Goal: Information Seeking & Learning: Learn about a topic

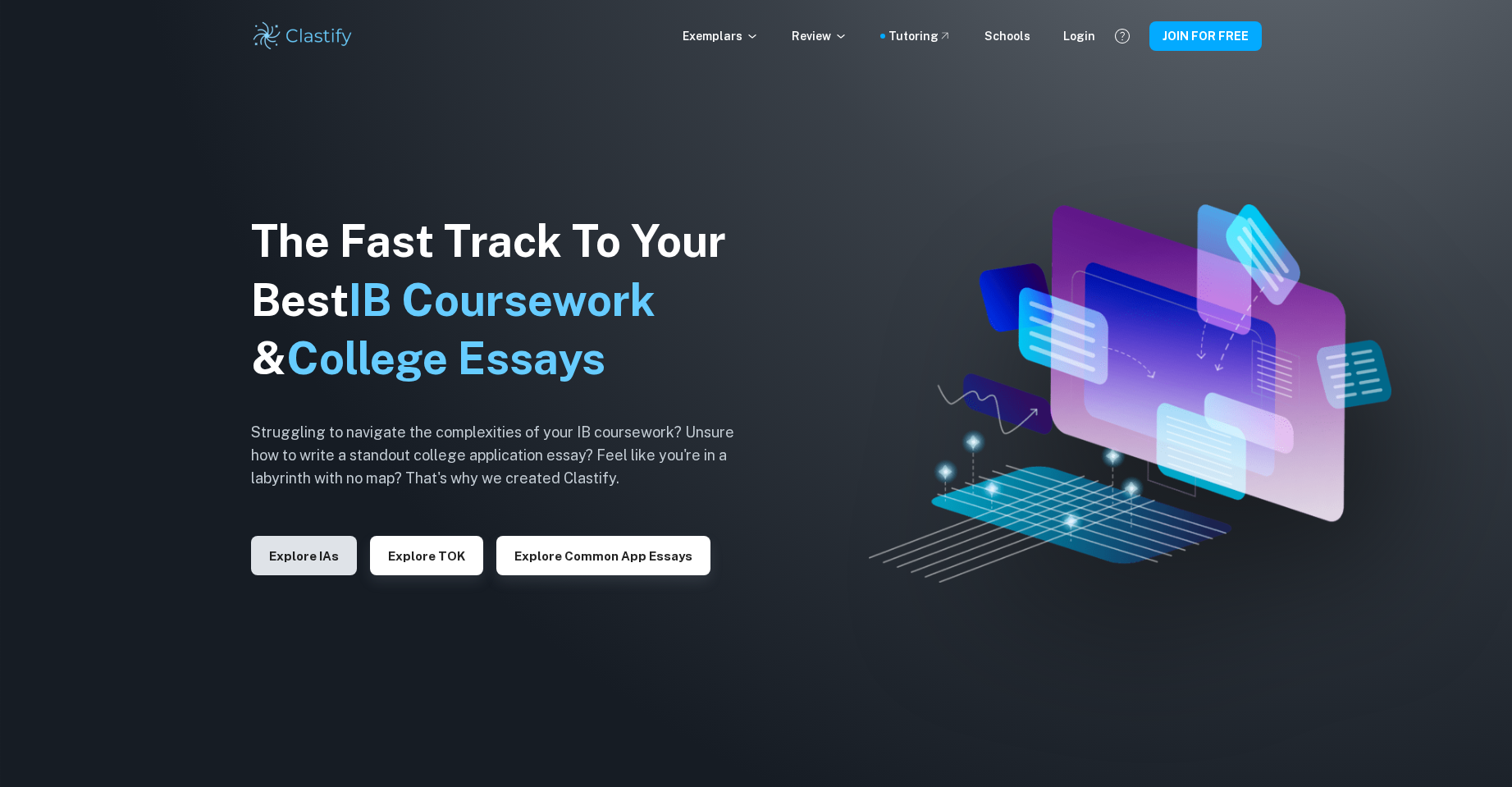
click at [325, 560] on button "Explore IAs" at bounding box center [303, 555] width 106 height 39
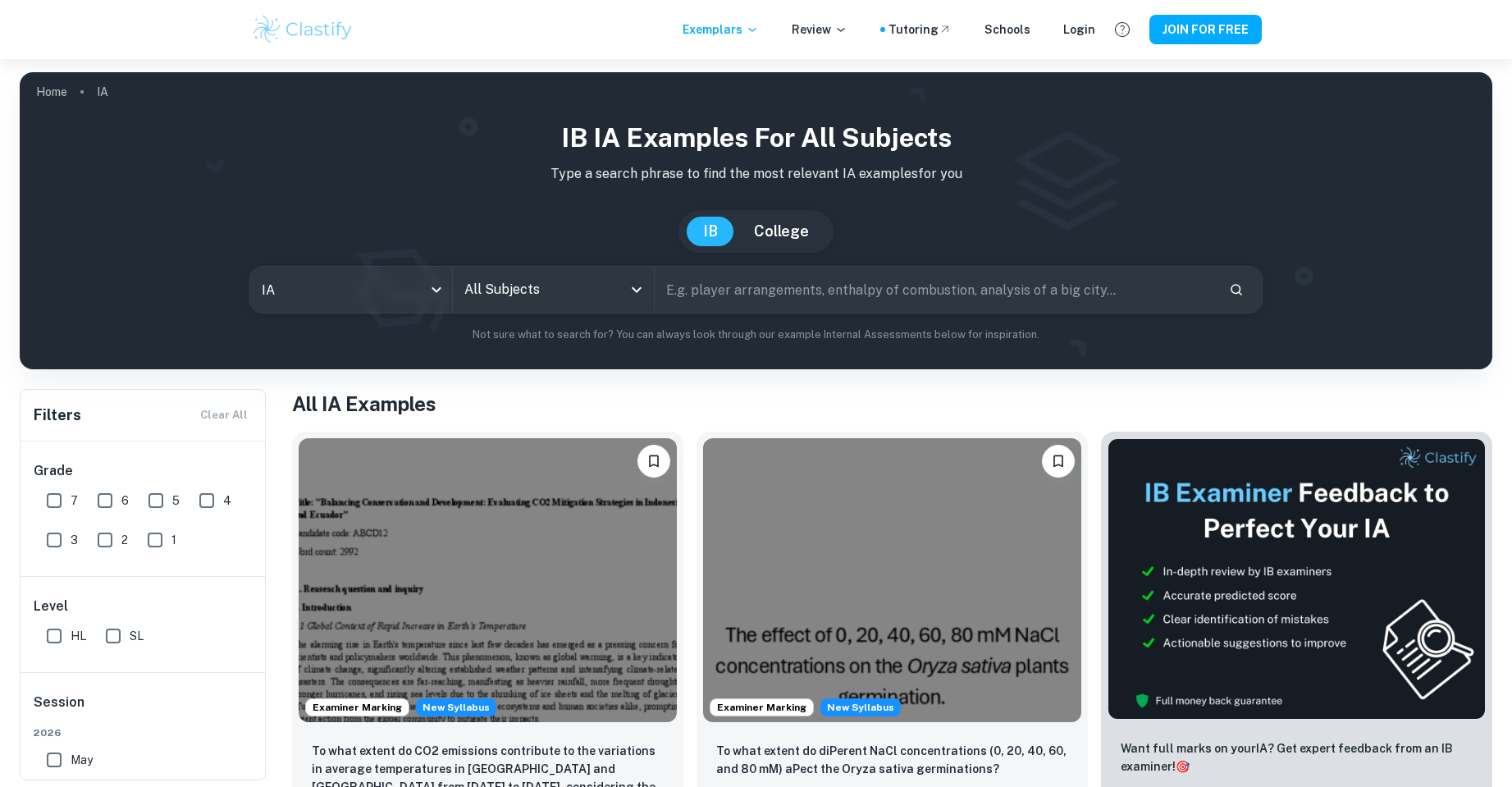
click at [572, 282] on input "All Subjects" at bounding box center [541, 290] width 162 height 31
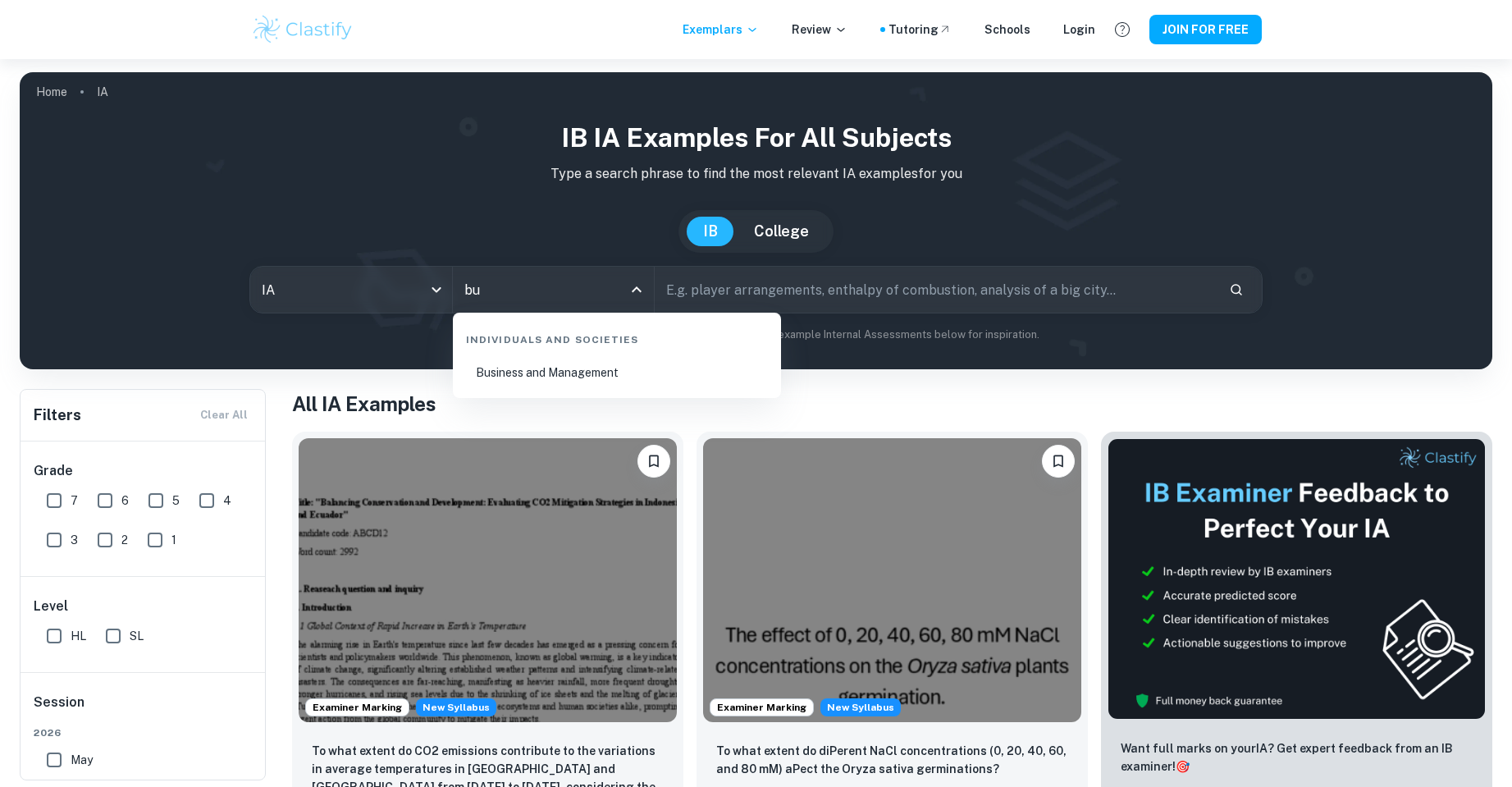
click at [584, 384] on li "Business and Management" at bounding box center [616, 373] width 315 height 38
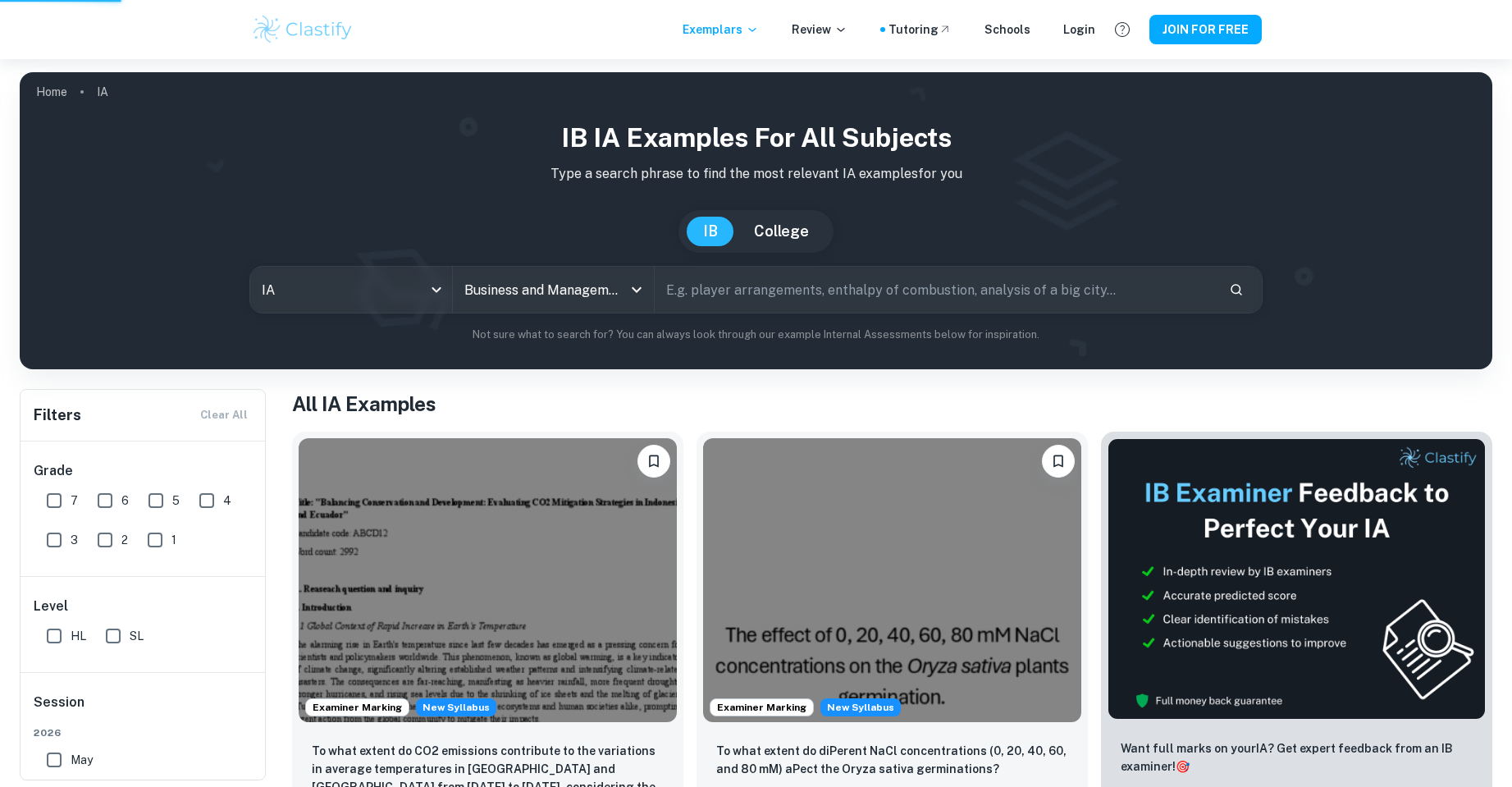
type input "Business and Management"
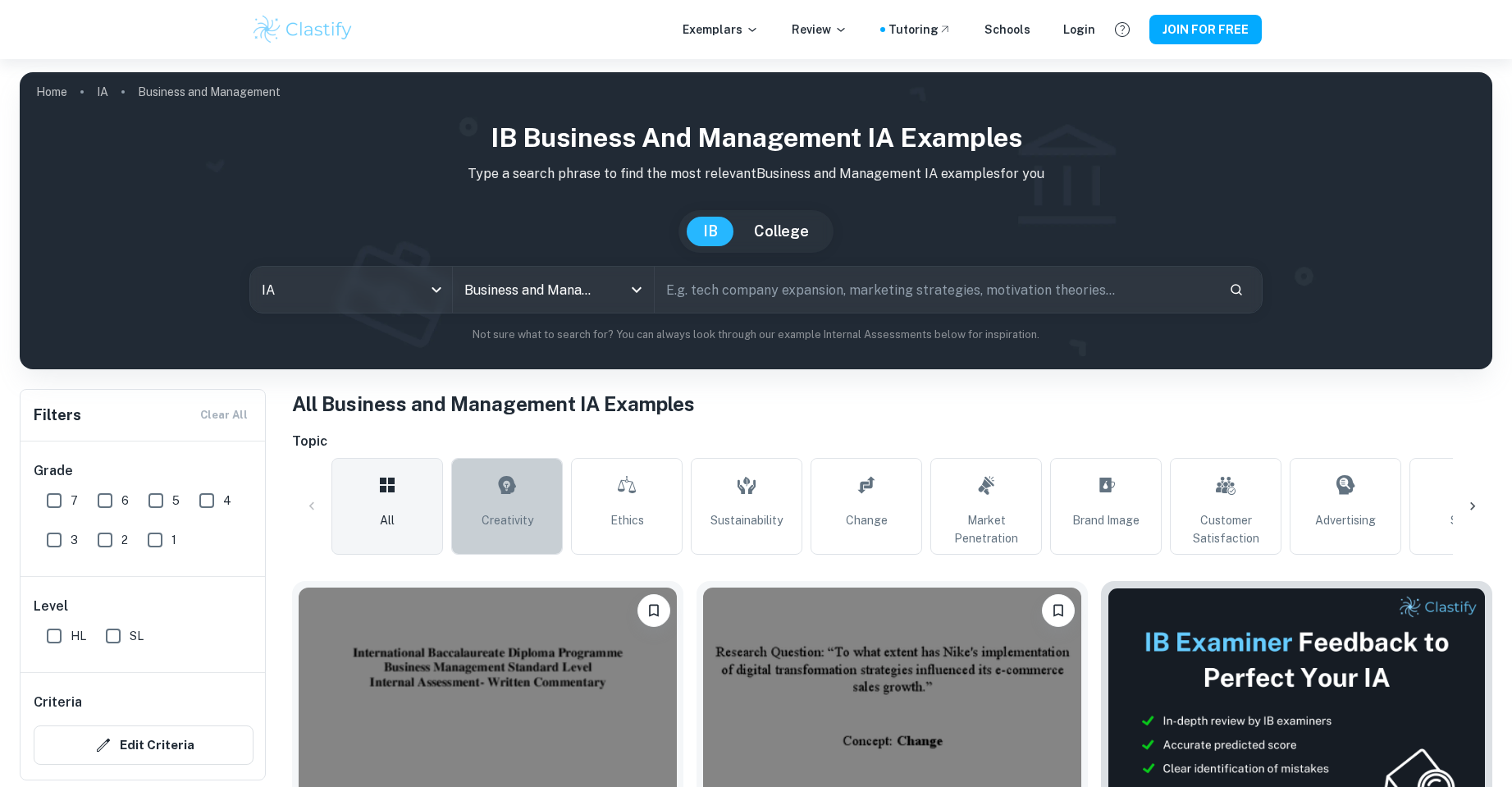
click at [523, 487] on link "Creativity" at bounding box center [507, 506] width 111 height 97
type input "Creativity"
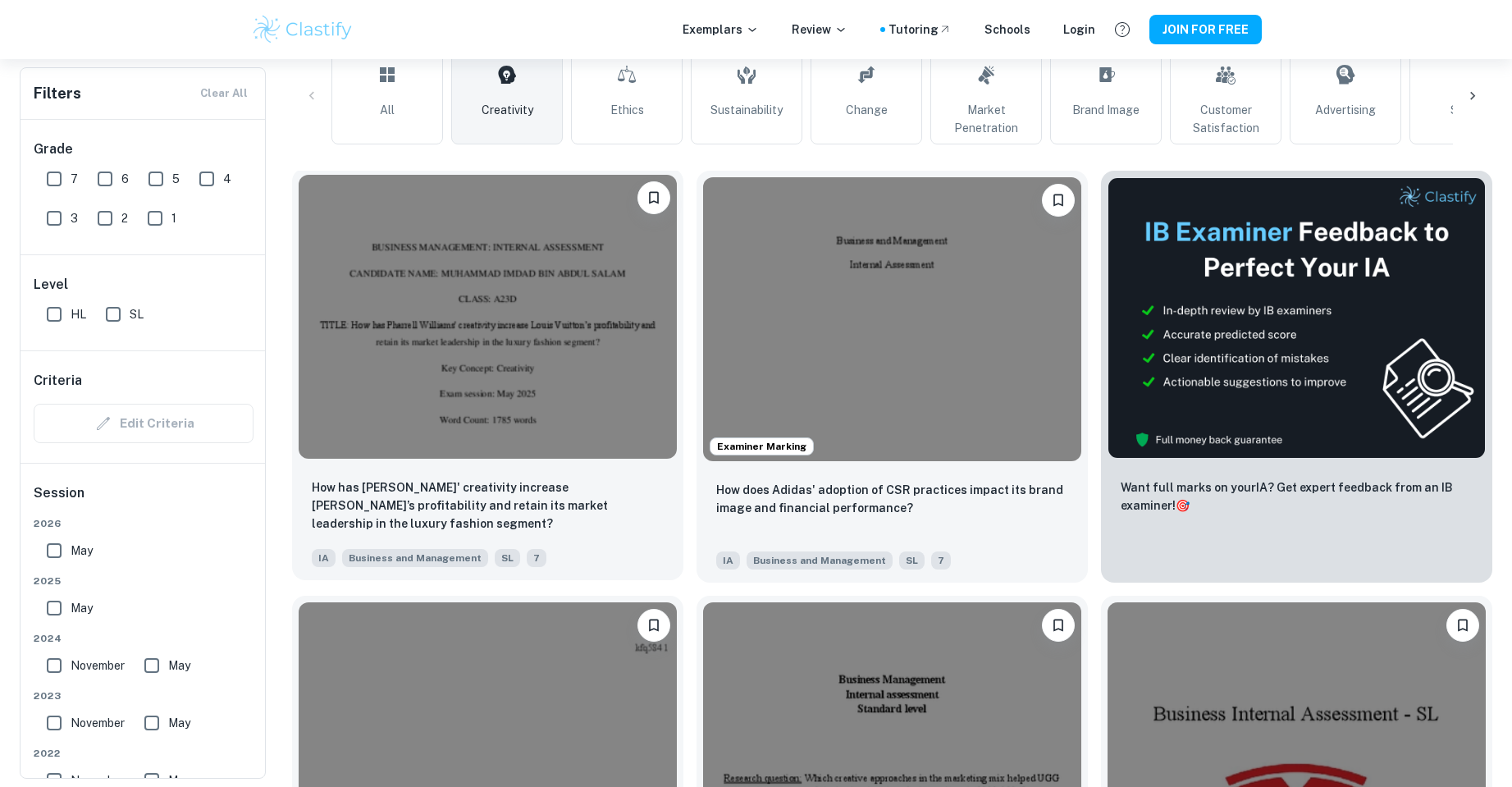
scroll to position [492, 0]
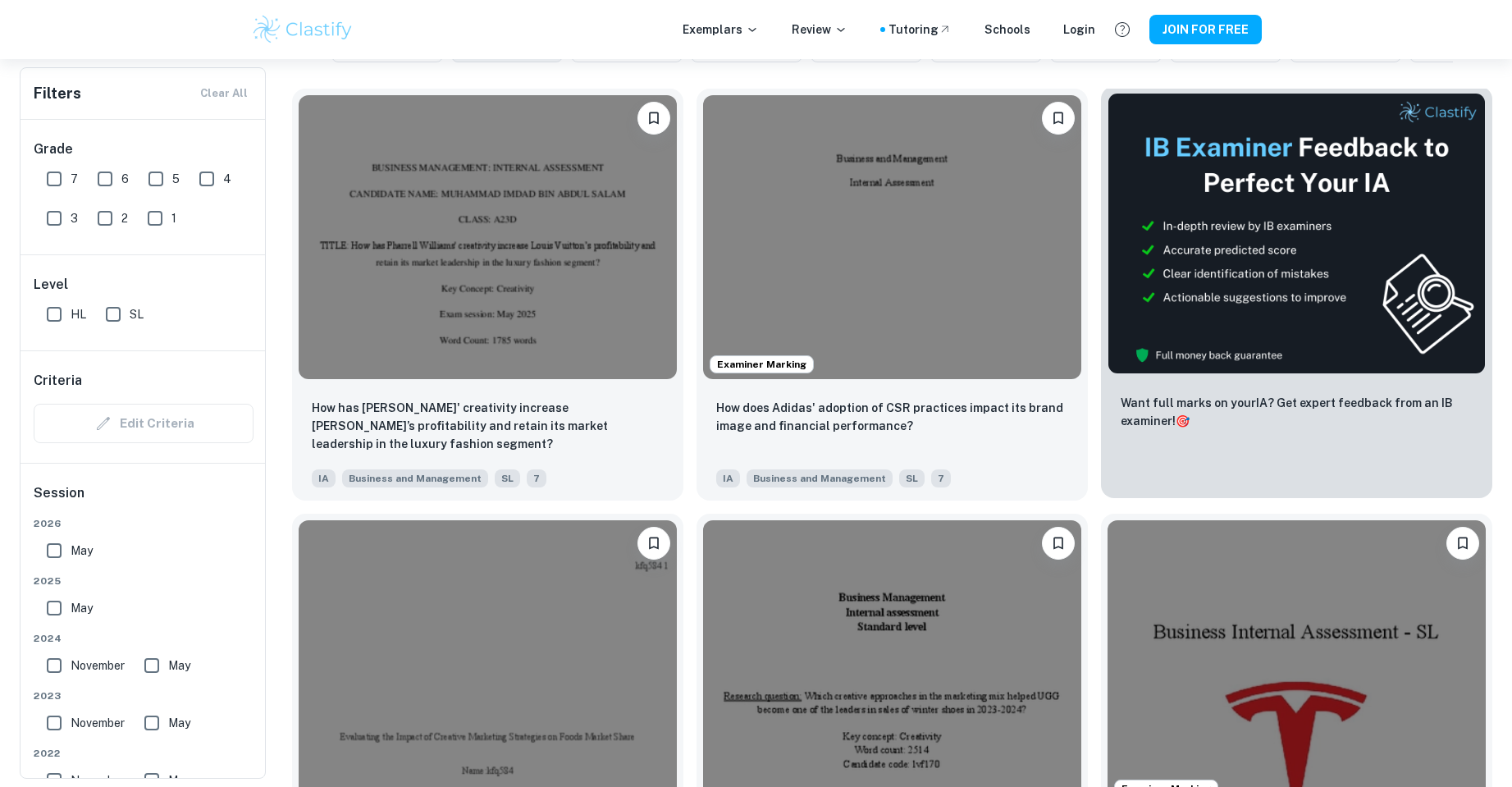
click at [1287, 227] on img at bounding box center [1297, 233] width 378 height 282
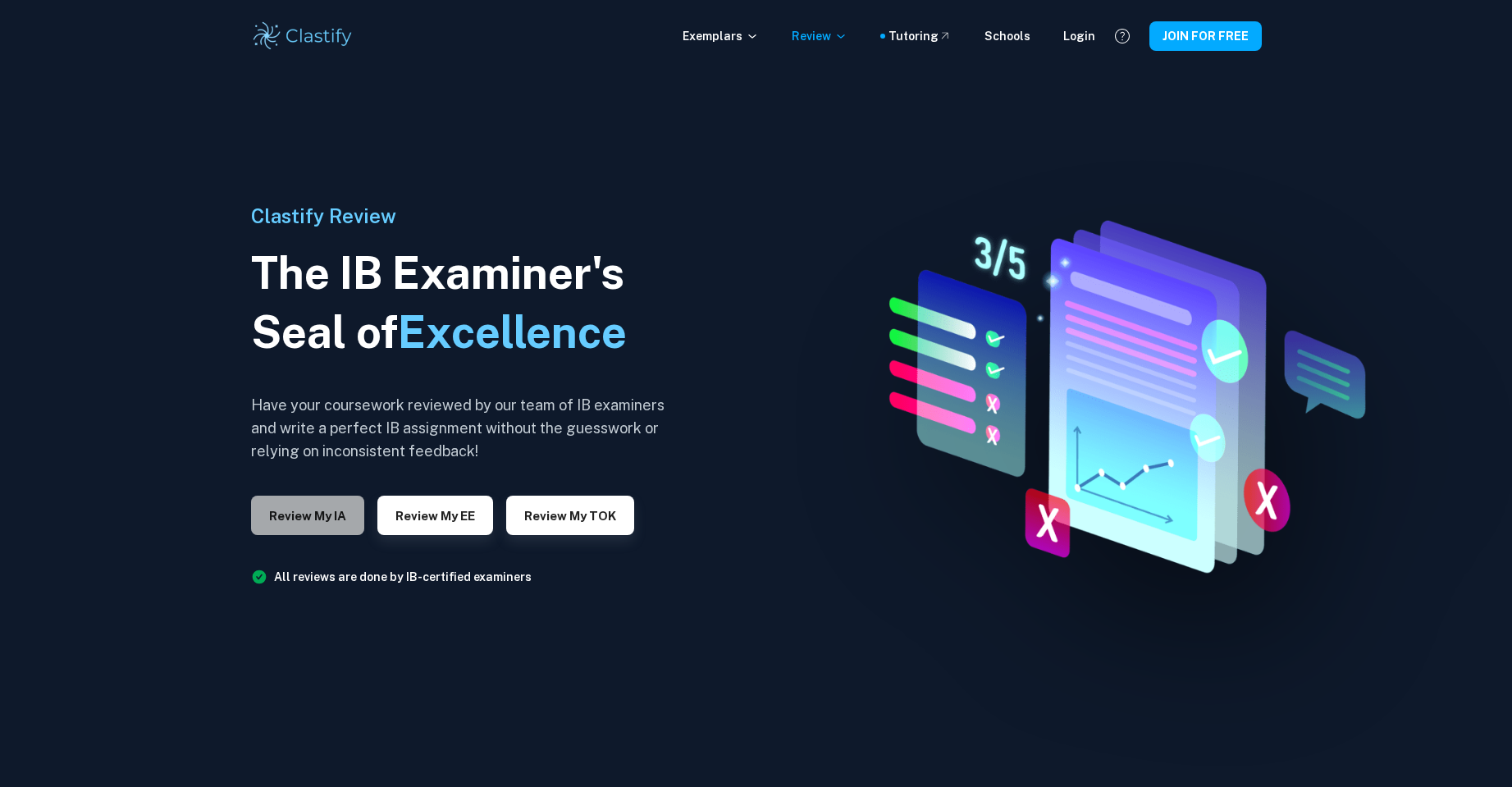
click at [322, 521] on button "Review my IA" at bounding box center [307, 515] width 113 height 39
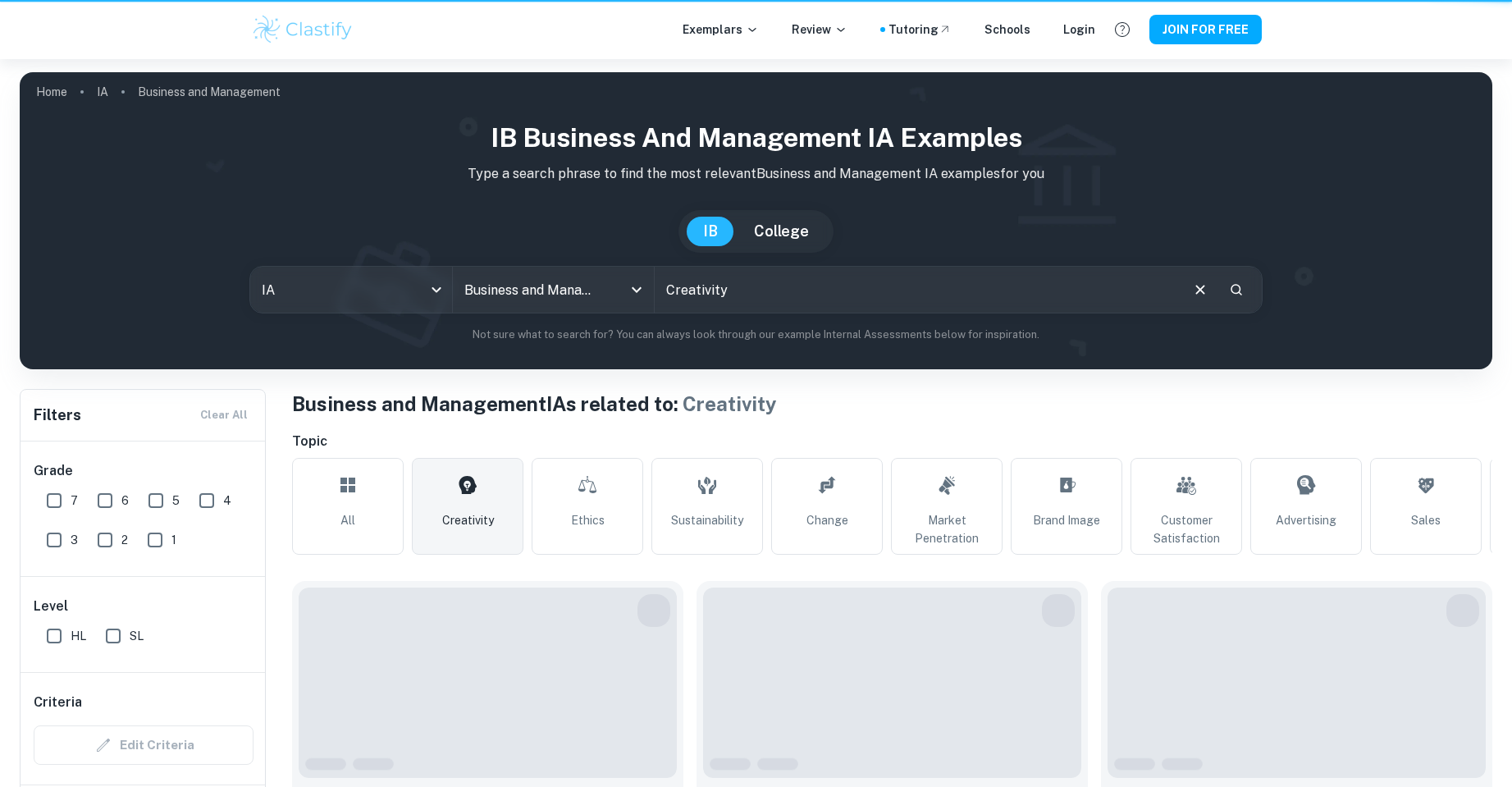
scroll to position [492, 0]
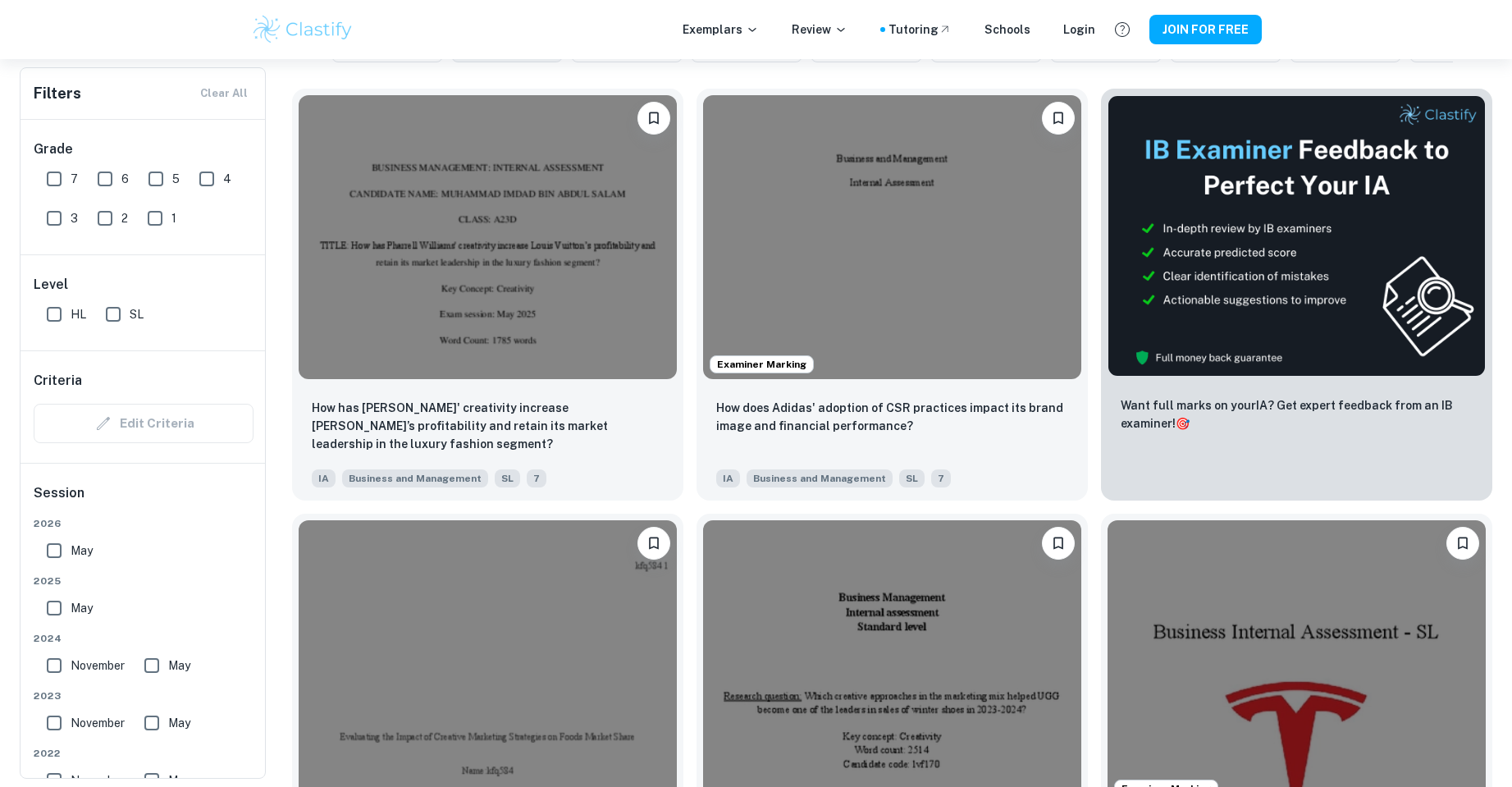
click at [160, 217] on input "1" at bounding box center [155, 218] width 33 height 33
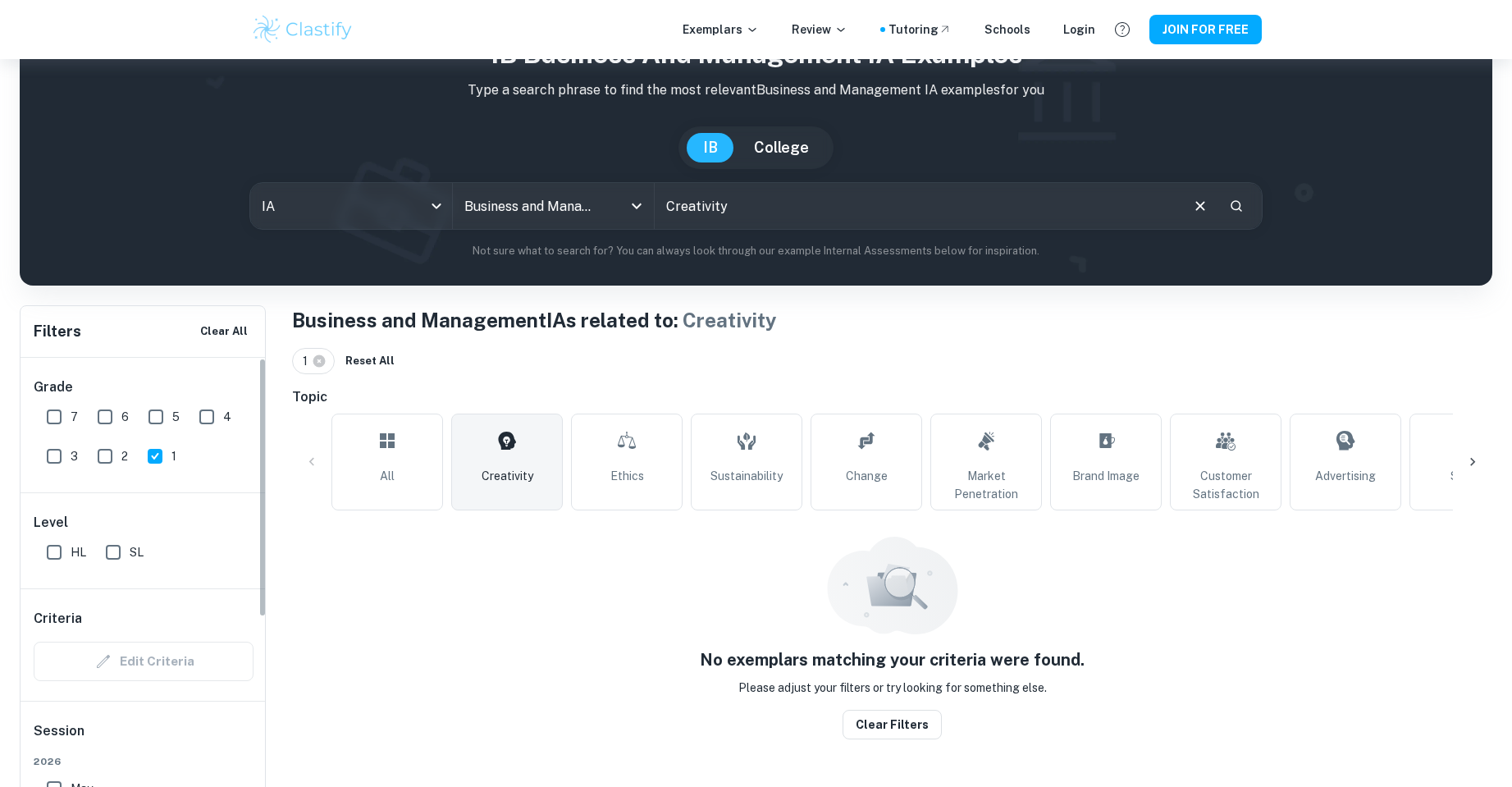
scroll to position [59, 0]
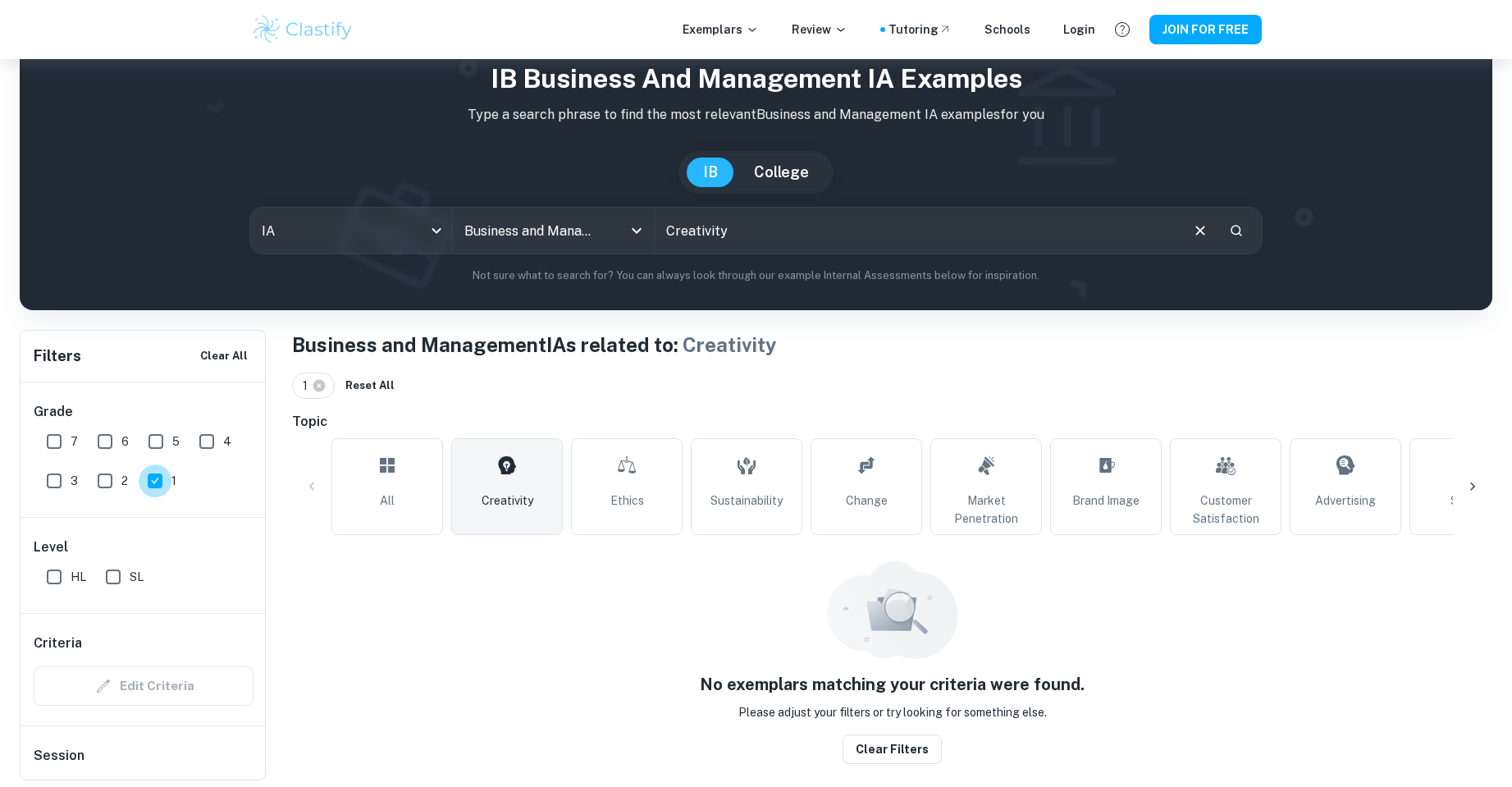
click at [153, 475] on input "1" at bounding box center [155, 481] width 33 height 33
checkbox input "false"
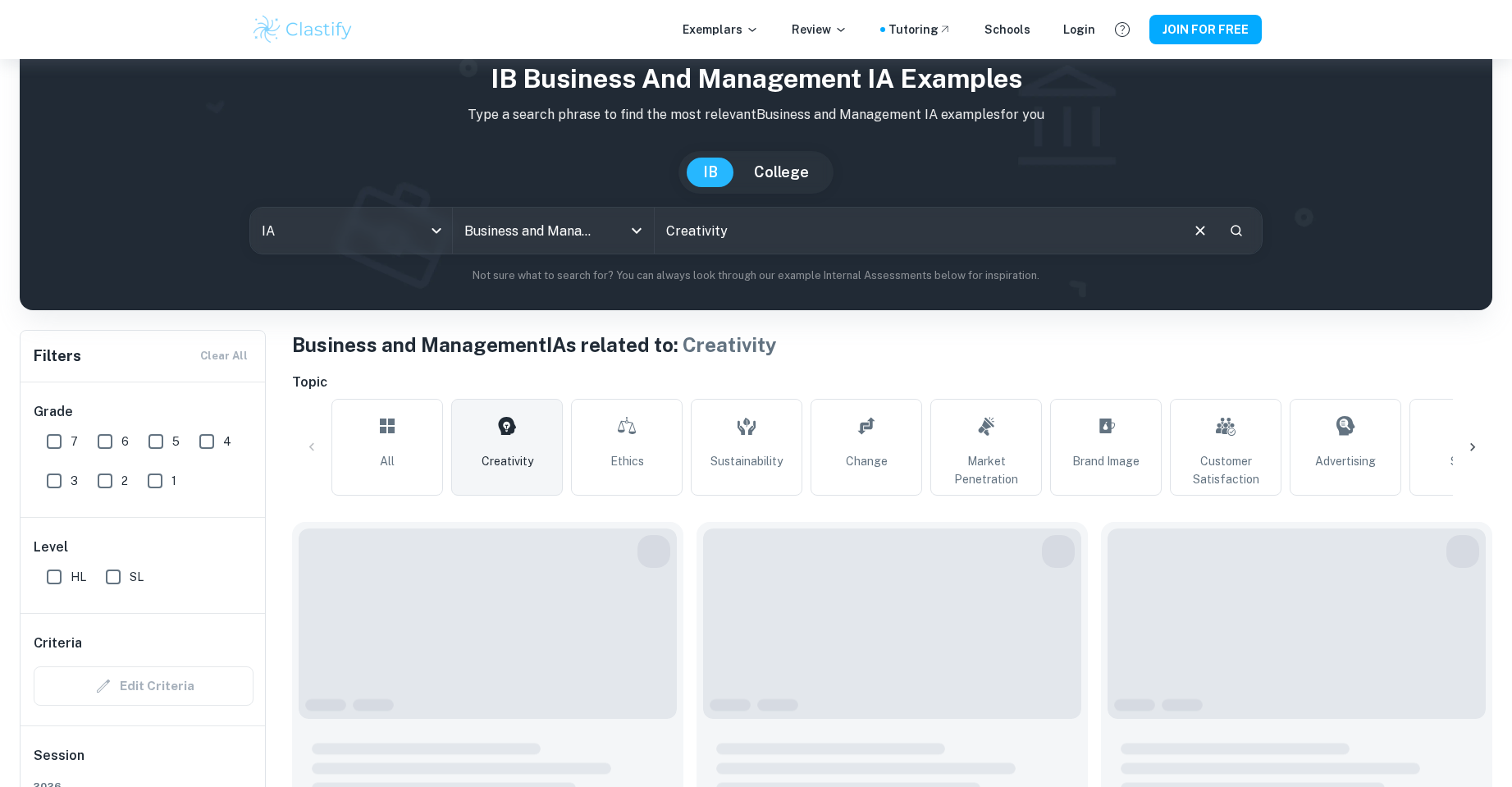
scroll to position [492, 0]
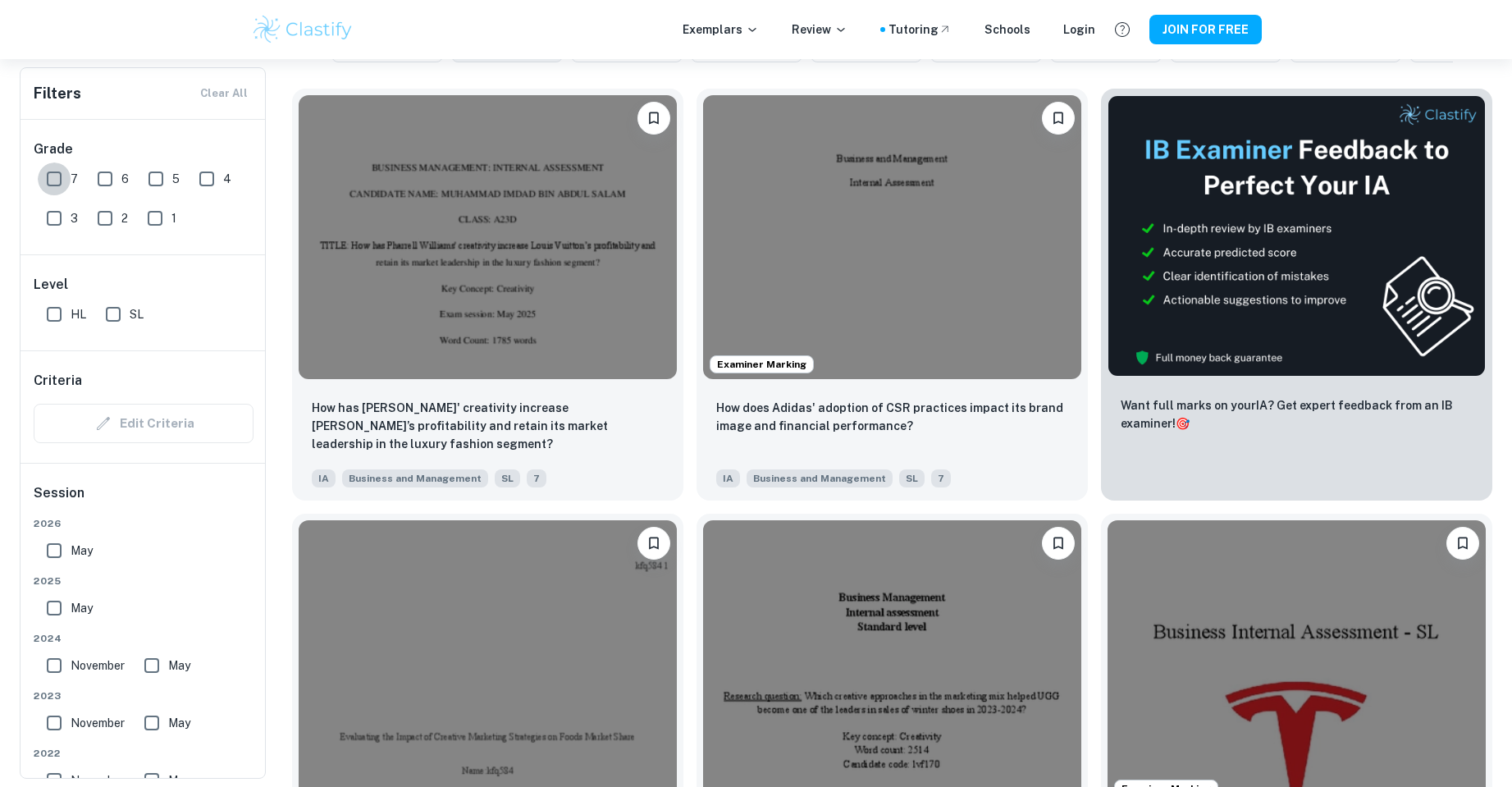
click at [50, 178] on input "7" at bounding box center [55, 179] width 33 height 33
checkbox input "true"
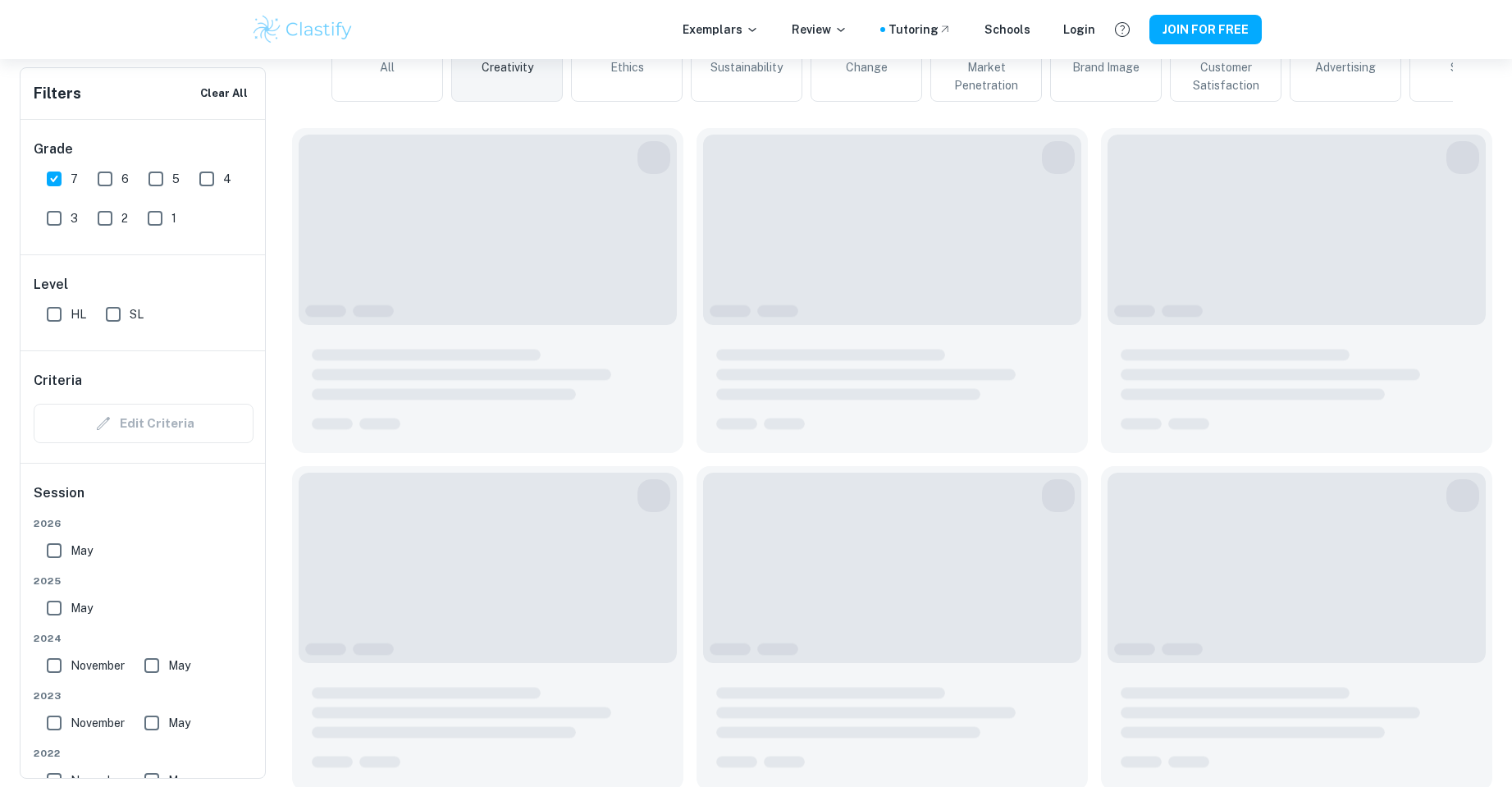
scroll to position [531, 0]
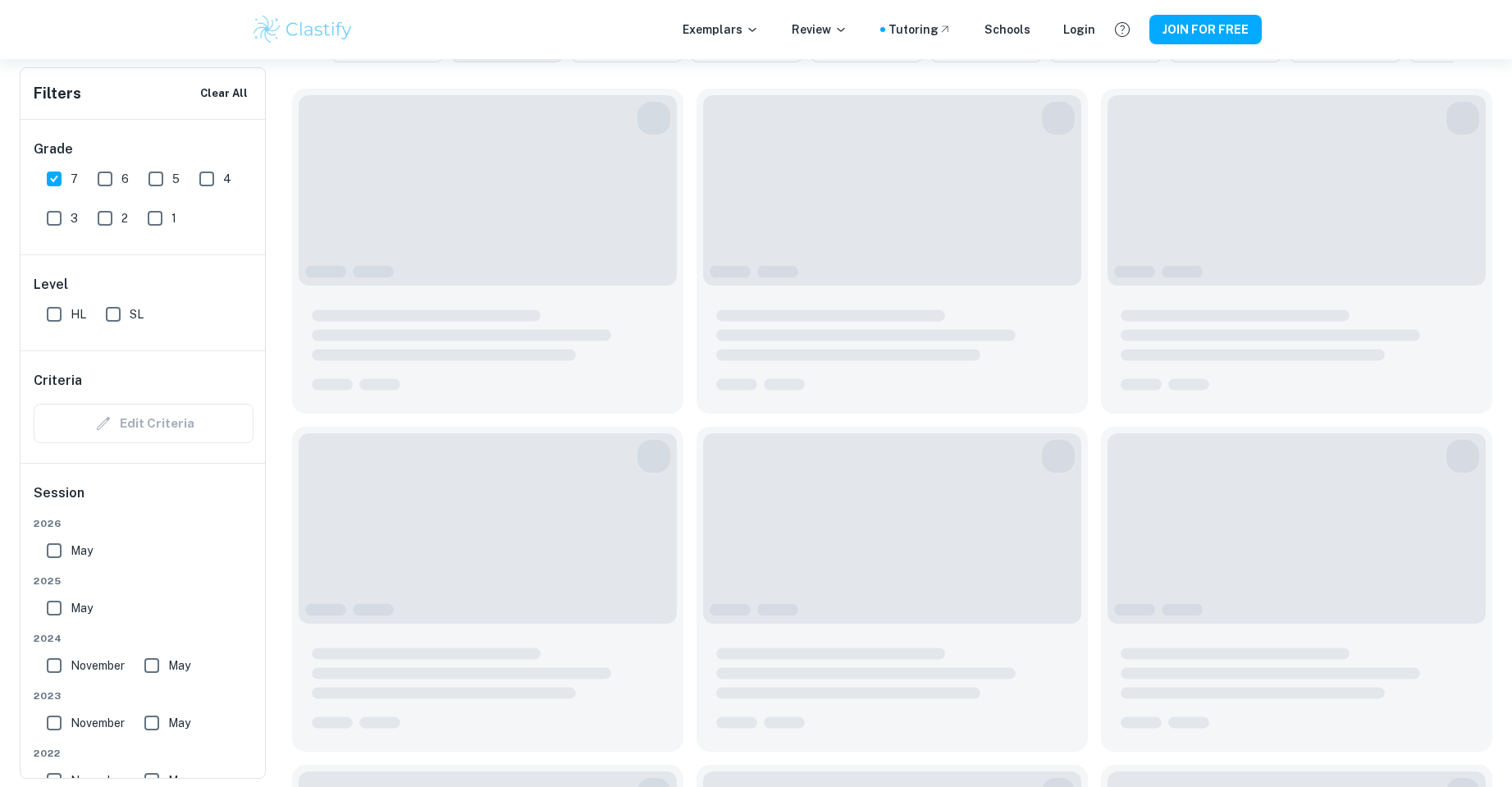
click at [111, 315] on input "SL" at bounding box center [113, 314] width 33 height 33
checkbox input "true"
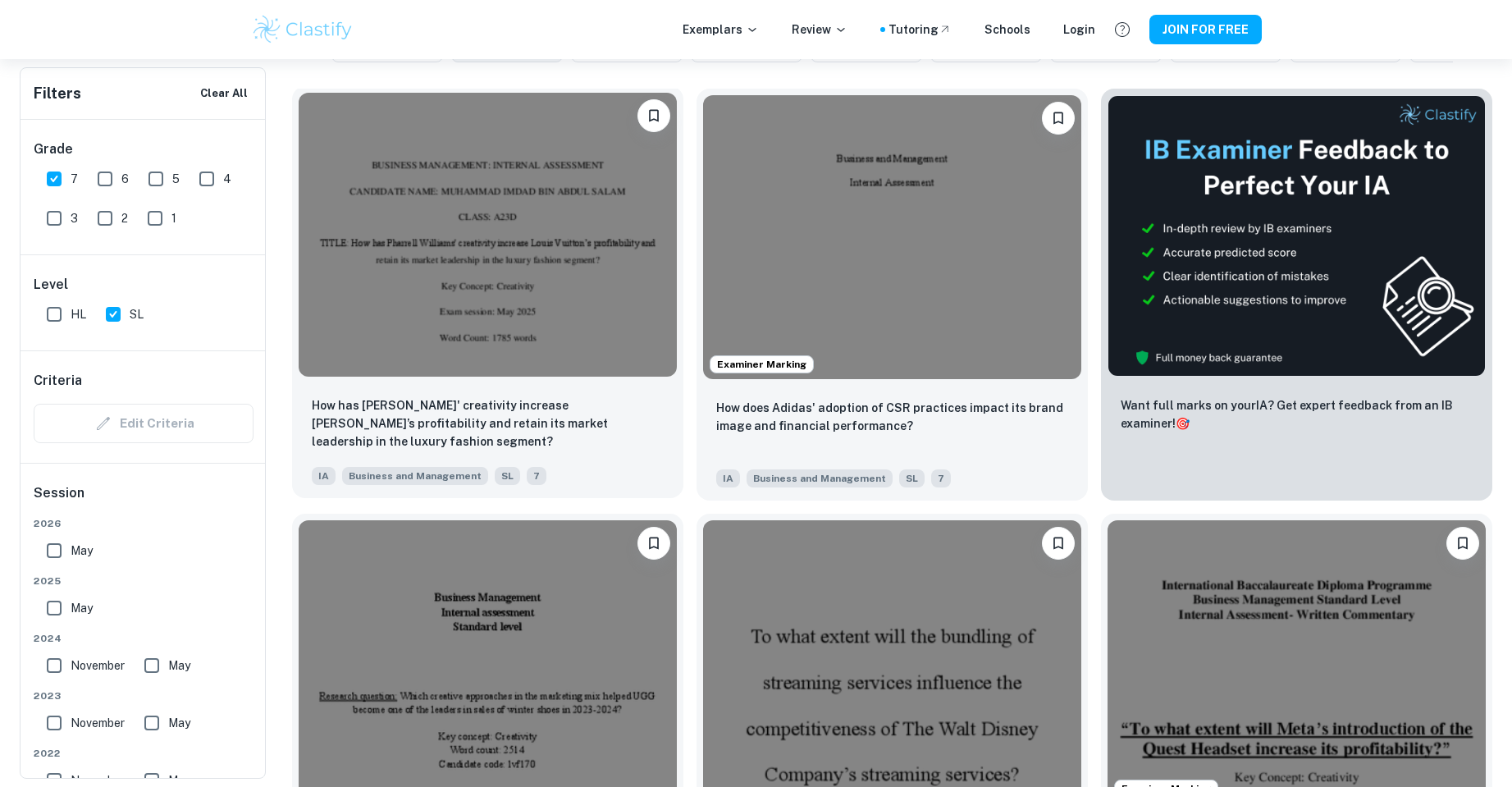
click at [548, 288] on img at bounding box center [487, 234] width 378 height 284
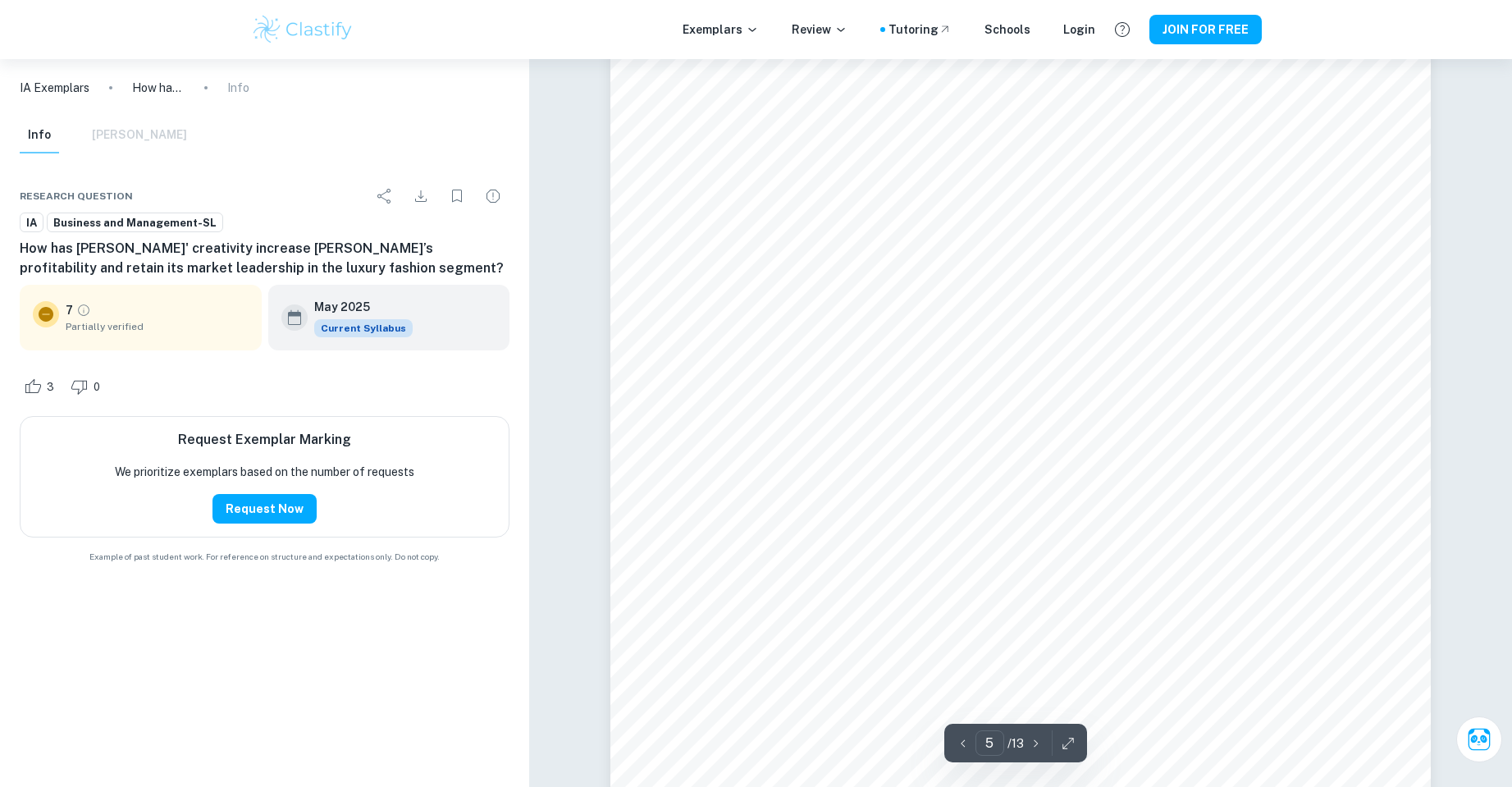
scroll to position [4924, 0]
type input "4"
